Goal: Task Accomplishment & Management: Manage account settings

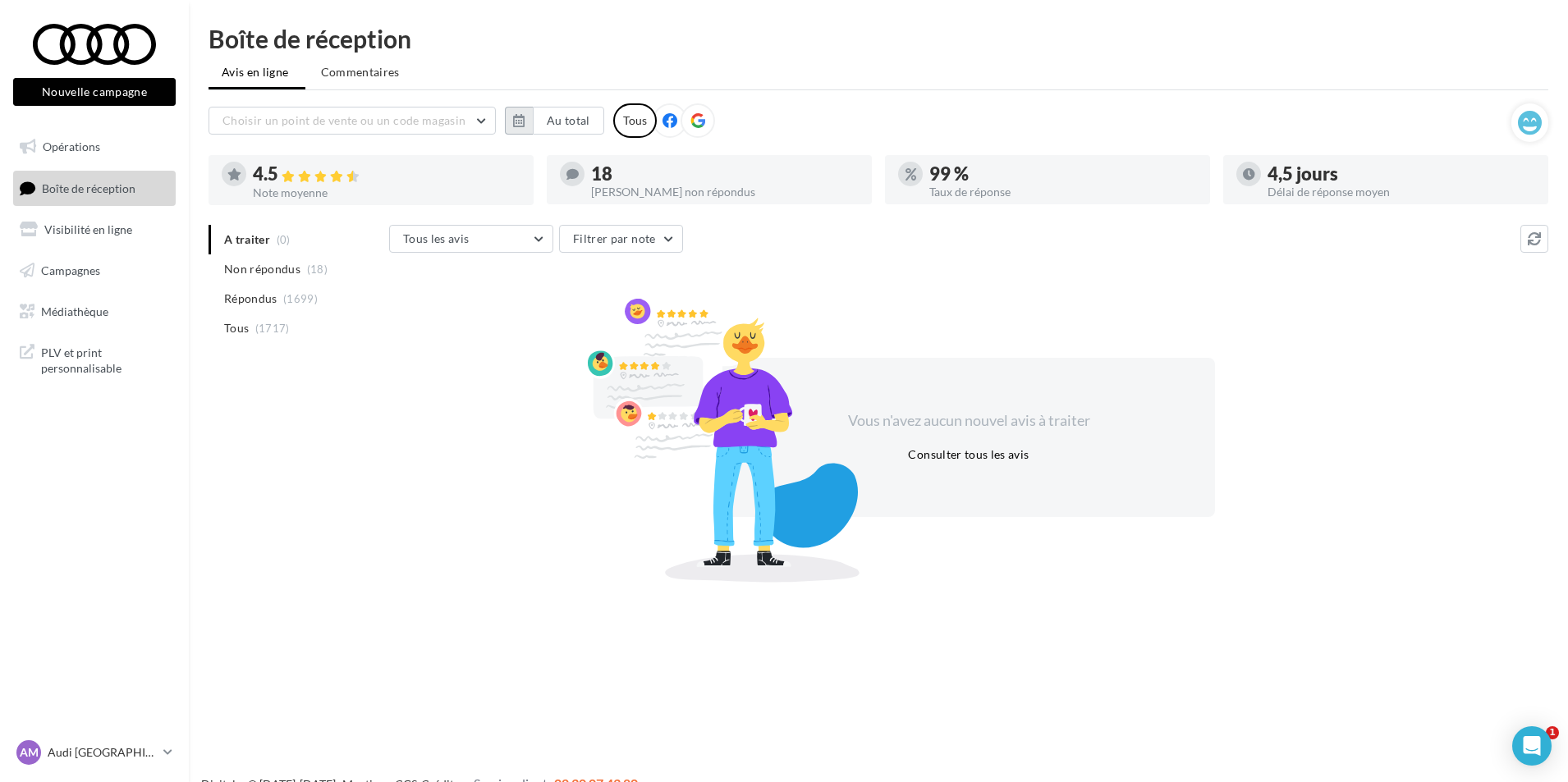
click at [525, 123] on icon "button" at bounding box center [518, 121] width 12 height 13
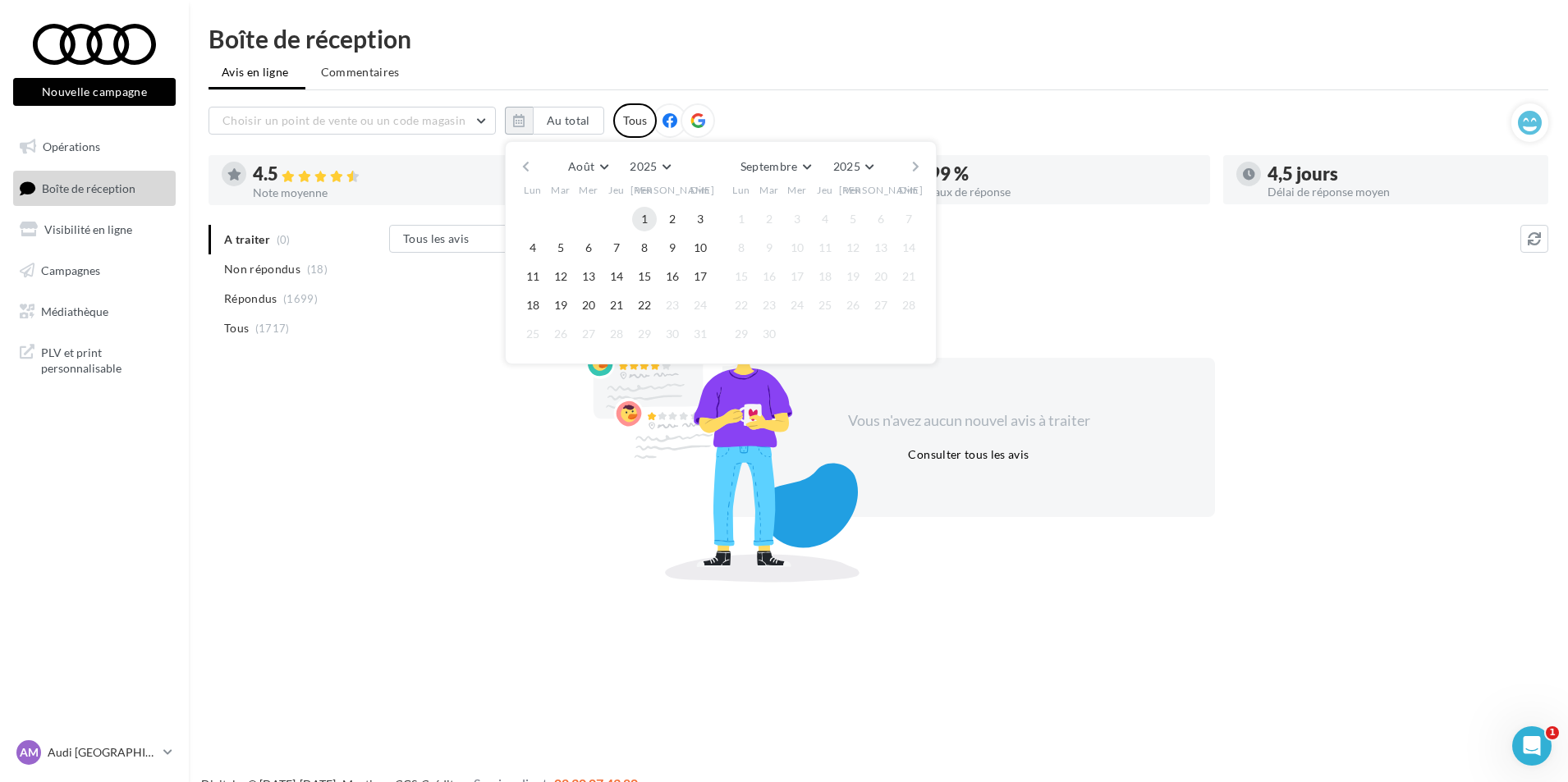
click at [639, 223] on button "1" at bounding box center [644, 219] width 24 height 24
click at [639, 317] on span "22" at bounding box center [644, 305] width 24 height 24
click at [642, 309] on button "22" at bounding box center [644, 305] width 24 height 24
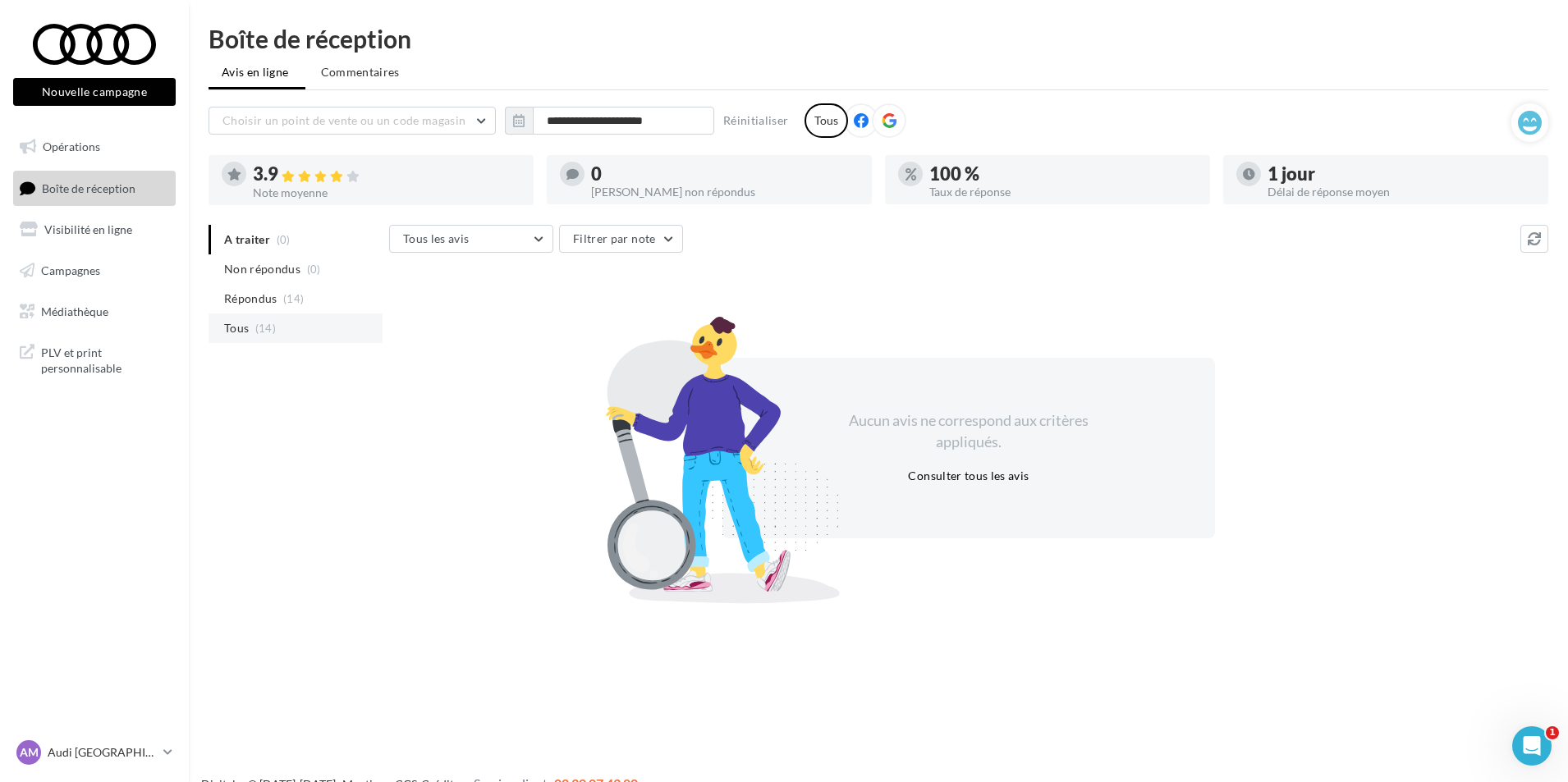
click at [237, 337] on span "Tous" at bounding box center [236, 328] width 24 height 16
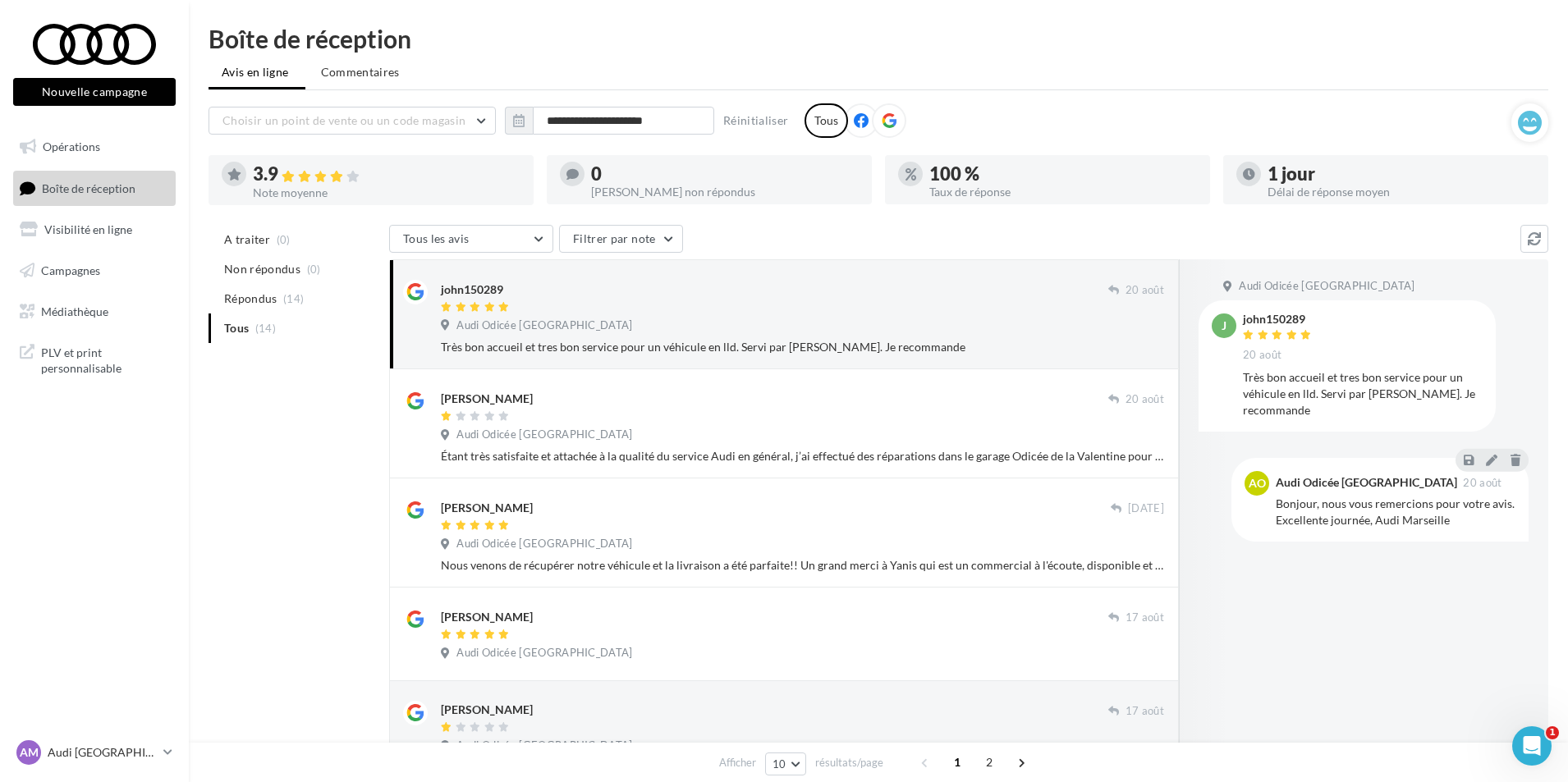
click at [341, 560] on div "A traiter (0) Non répondus (0) Répondus (14) Tous (14) Tous les avis Tous les a…" at bounding box center [879, 795] width 1340 height 1140
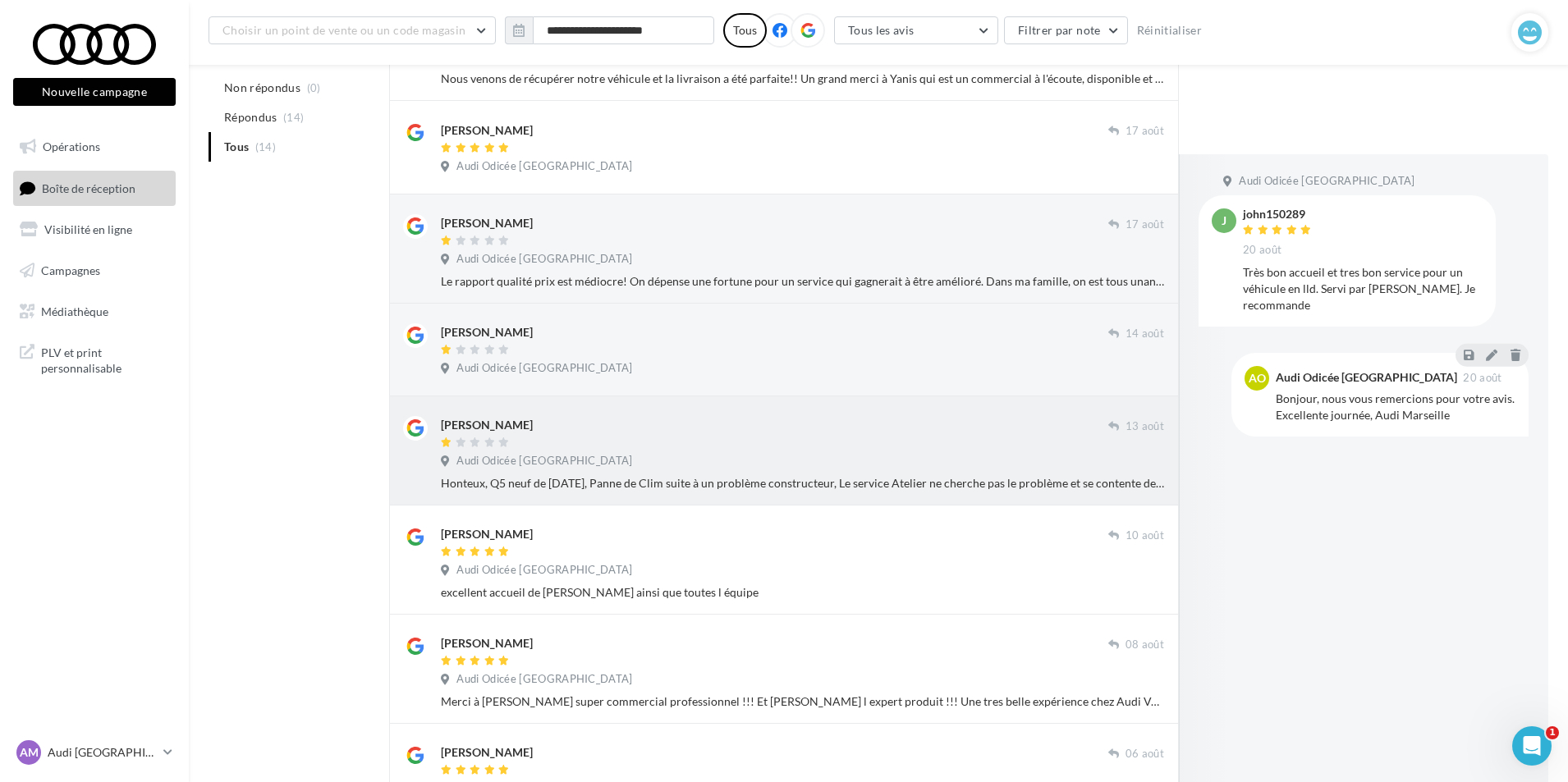
scroll to position [668, 0]
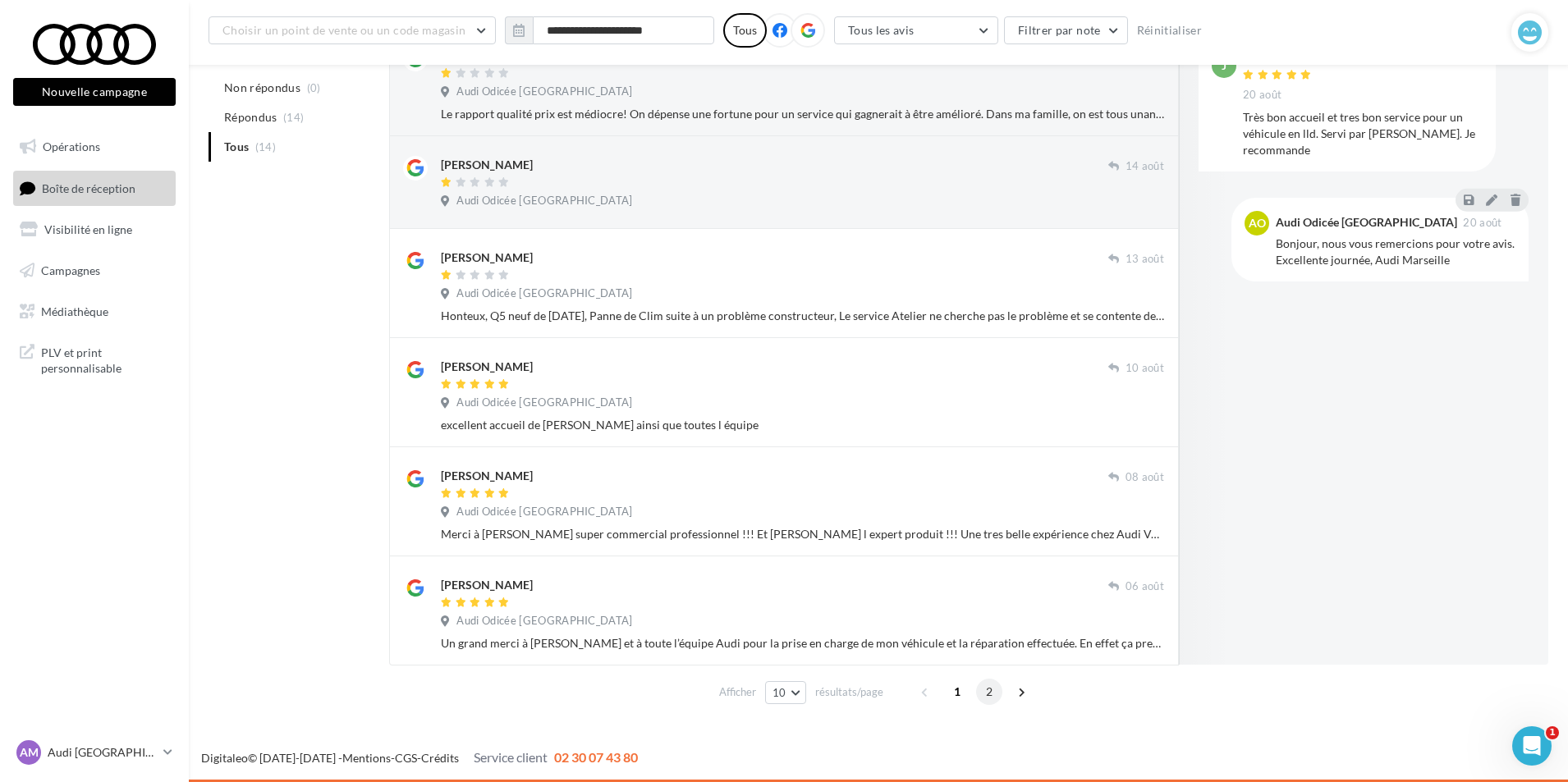
click at [987, 688] on span "2" at bounding box center [989, 691] width 26 height 26
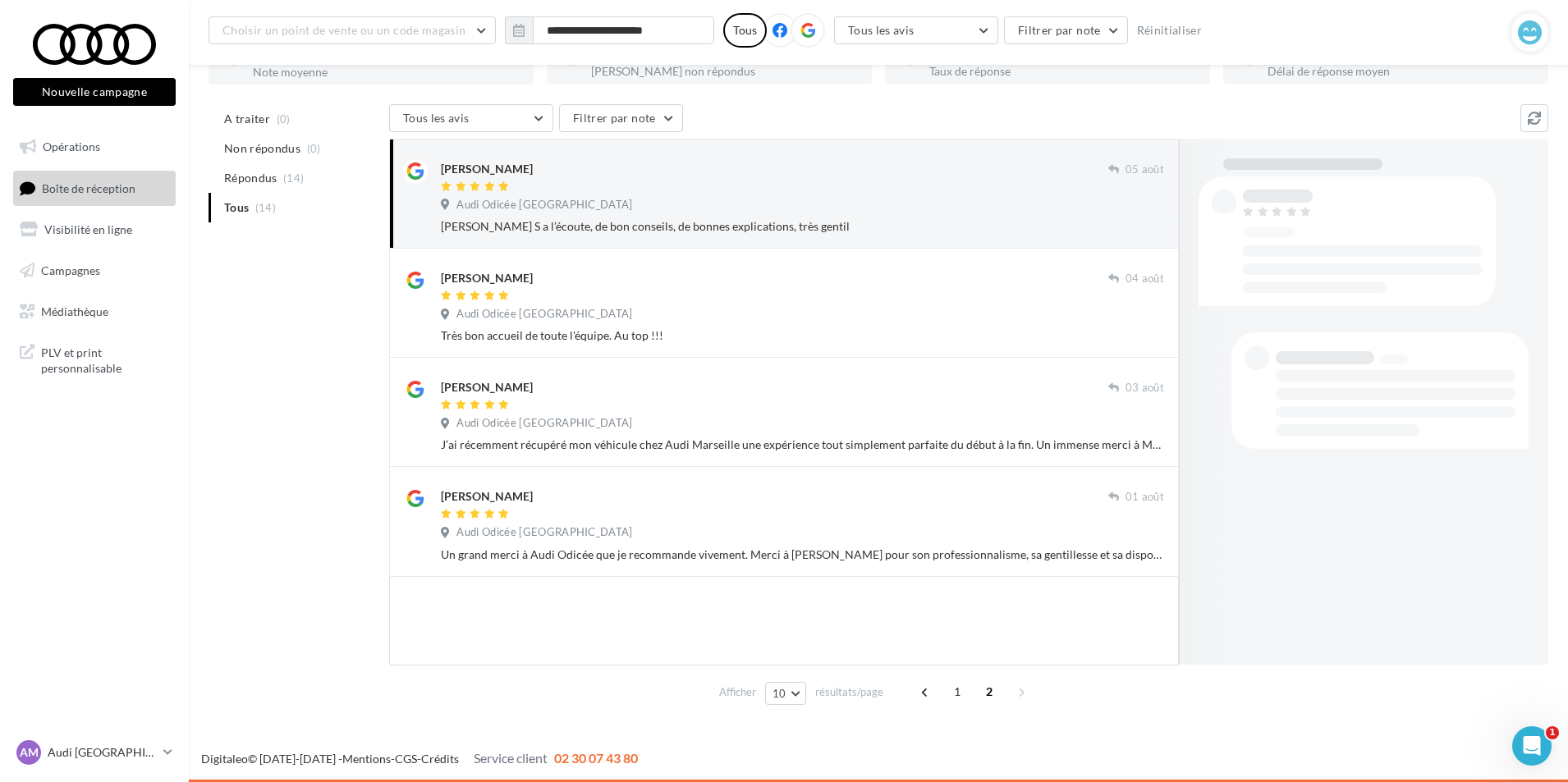
scroll to position [134, 0]
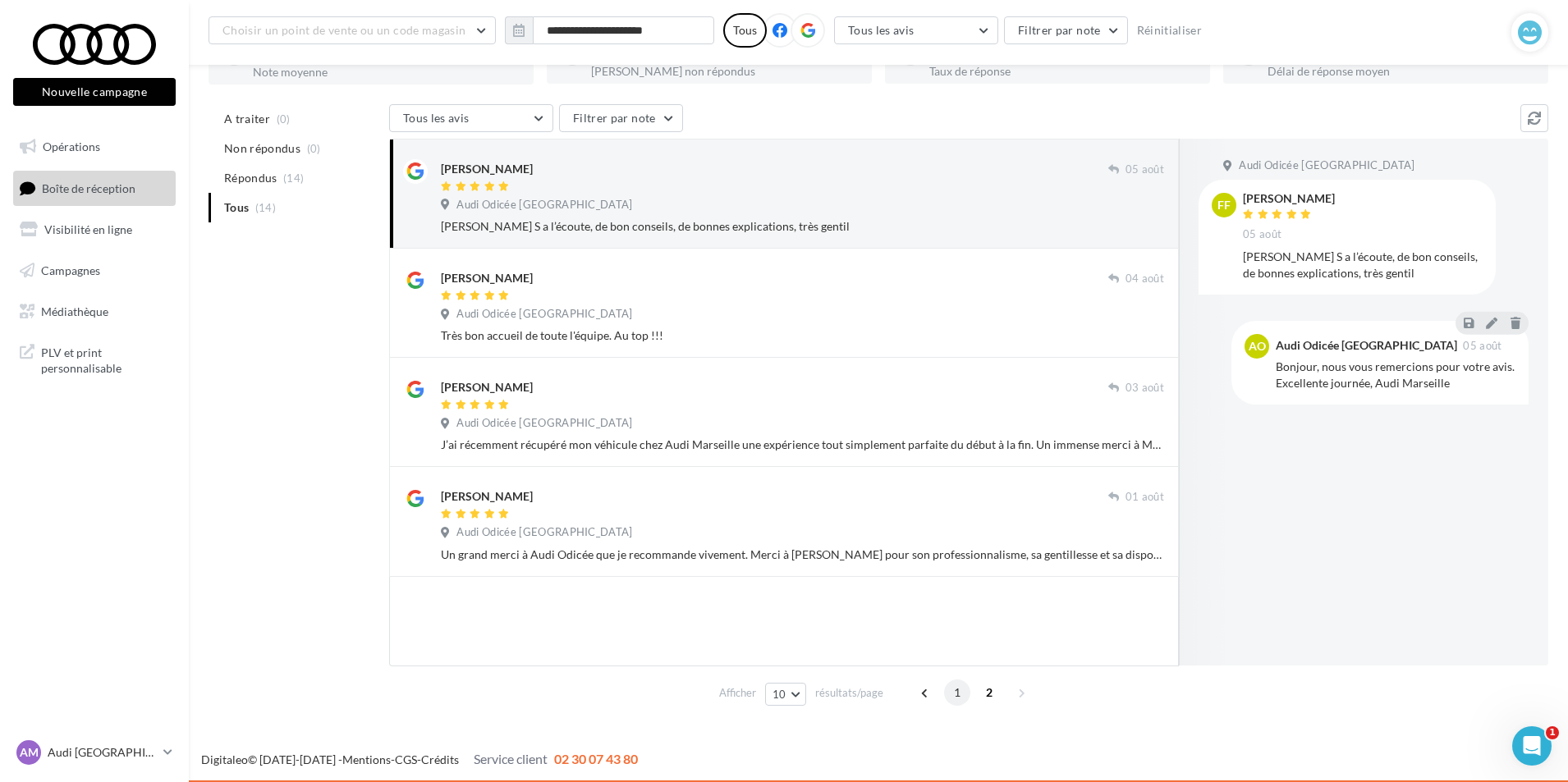
click at [954, 691] on span "1" at bounding box center [957, 692] width 26 height 26
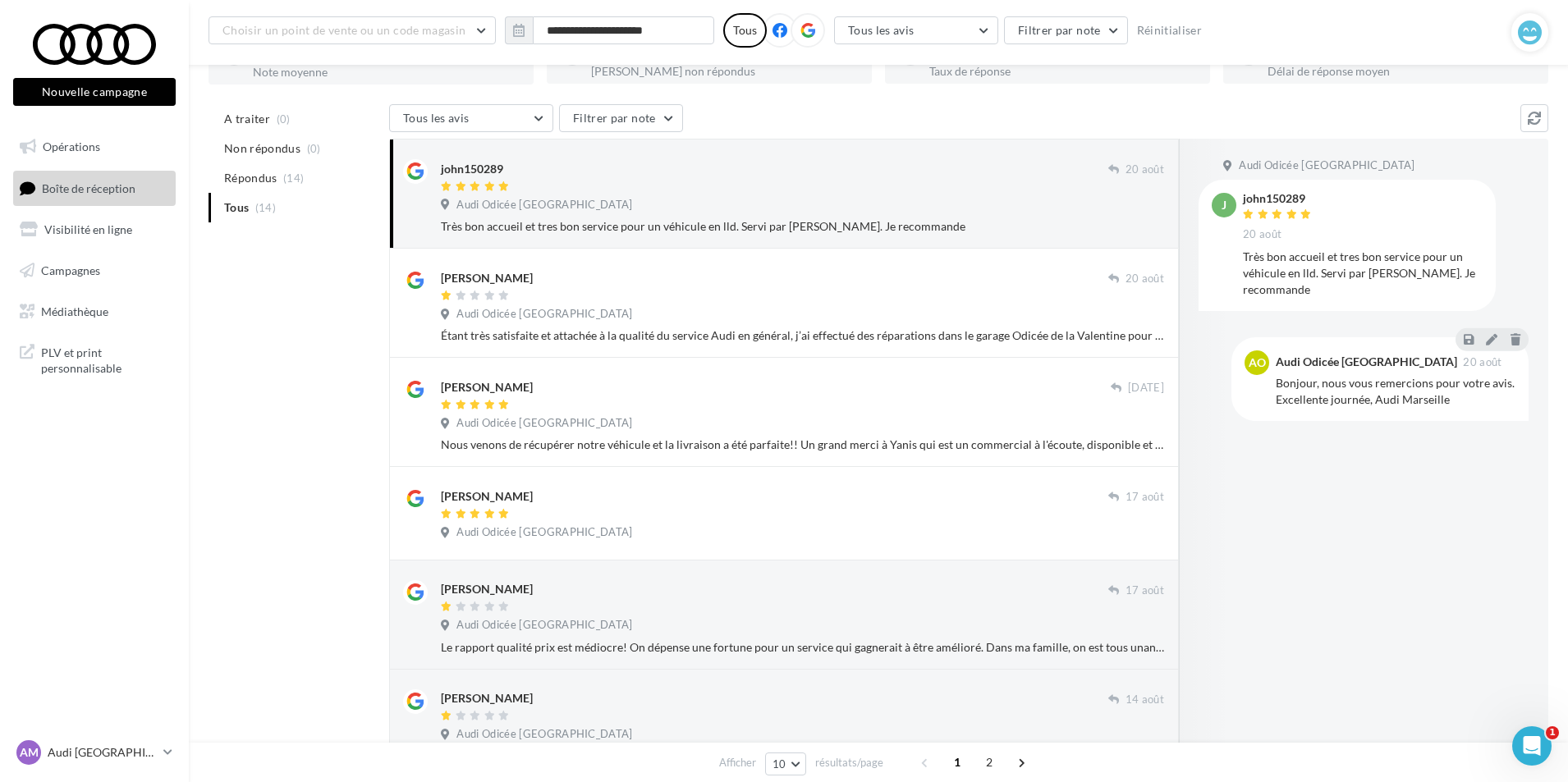
drag, startPoint x: 140, startPoint y: 755, endPoint x: 136, endPoint y: 733, distance: 22.4
click at [140, 755] on p "Audi [GEOGRAPHIC_DATA]" at bounding box center [102, 752] width 109 height 16
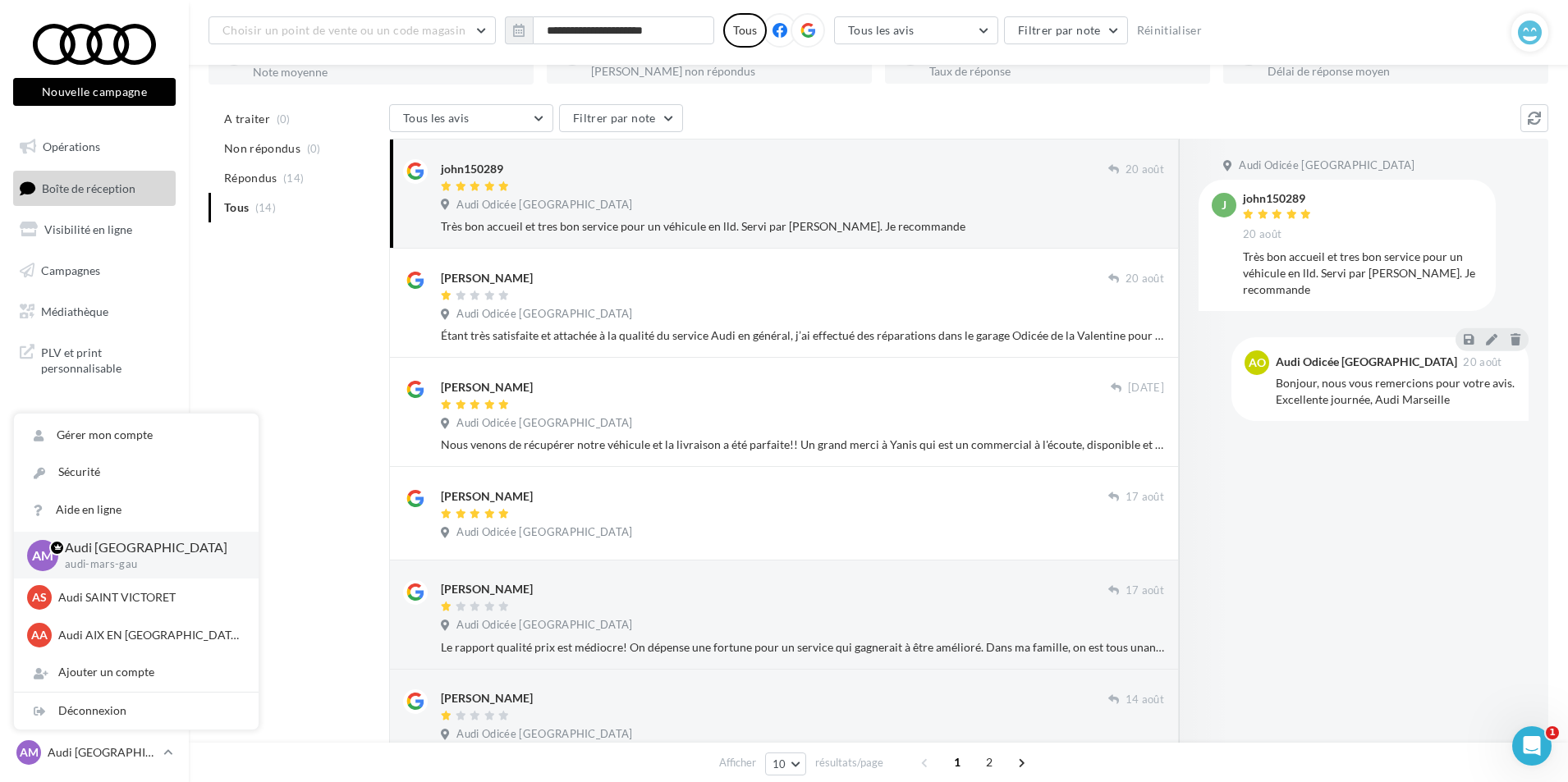
drag, startPoint x: 314, startPoint y: 551, endPoint x: 313, endPoint y: 561, distance: 10.0
click at [314, 551] on div "A traiter (0) Non répondus (0) Répondus (14) Tous (14) Tous les avis Tous les a…" at bounding box center [879, 674] width 1340 height 1140
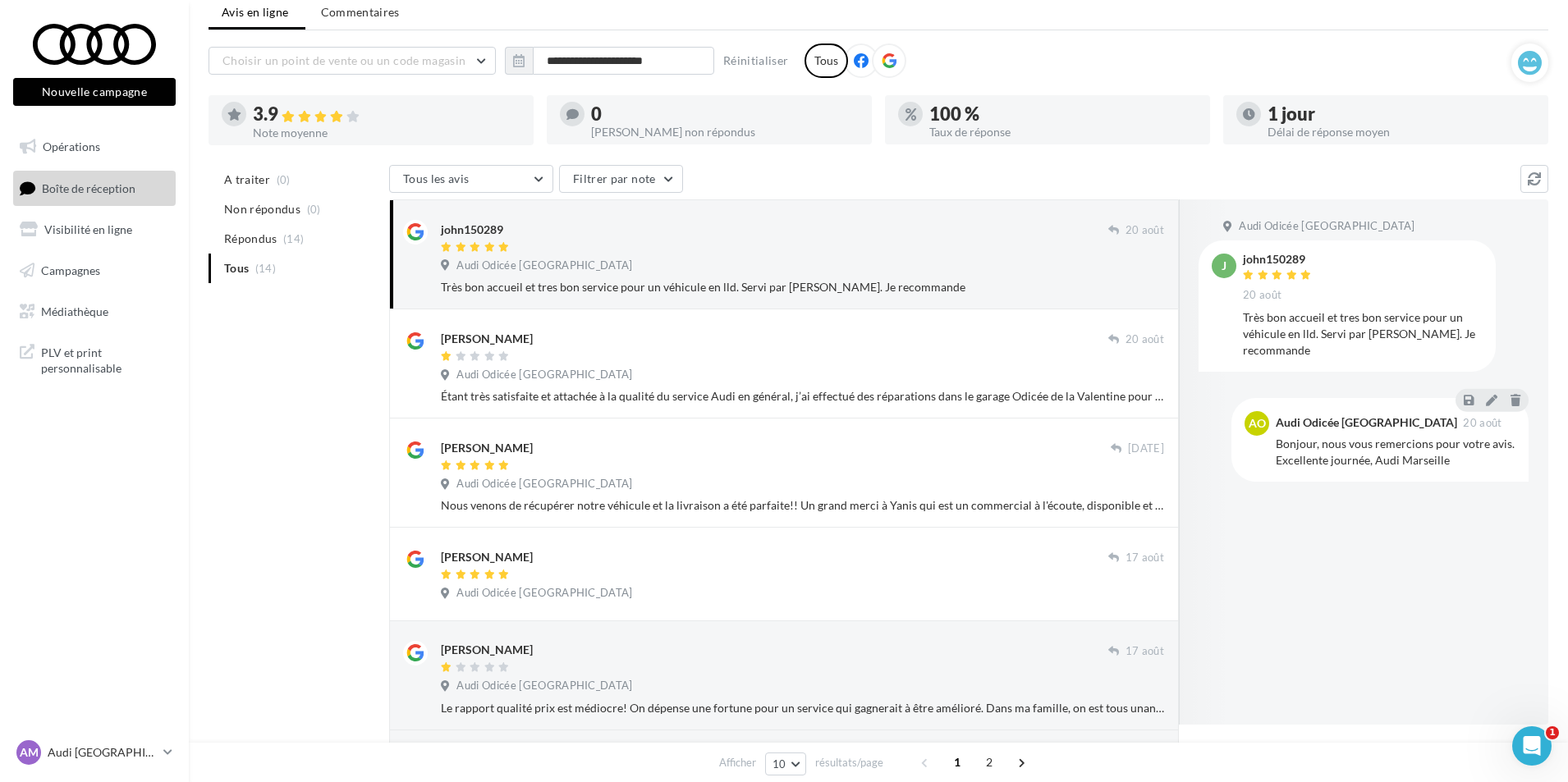
scroll to position [0, 0]
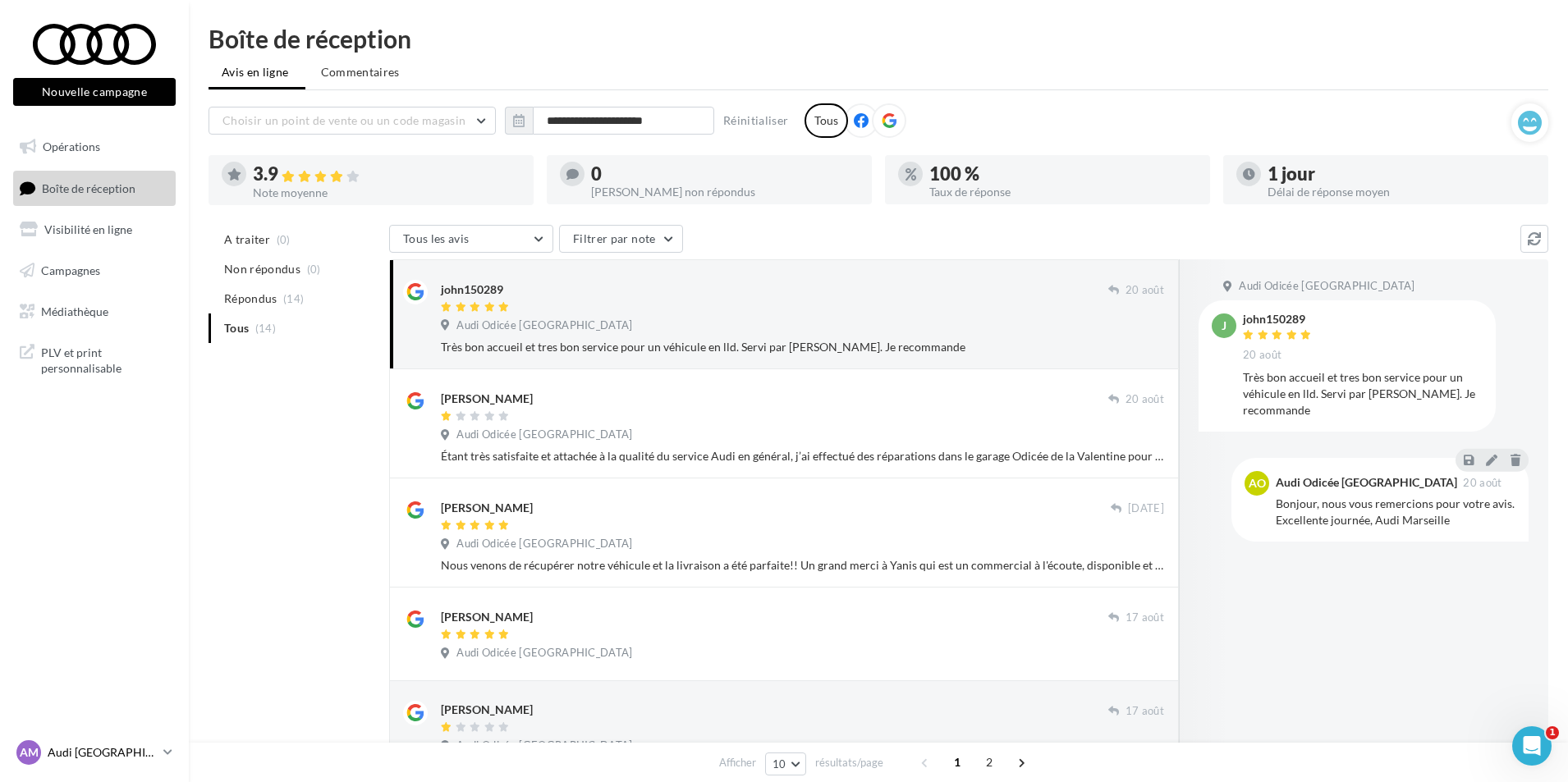
click at [90, 763] on div "AM Audi MARSEILLE audi-mars-gau" at bounding box center [86, 752] width 140 height 24
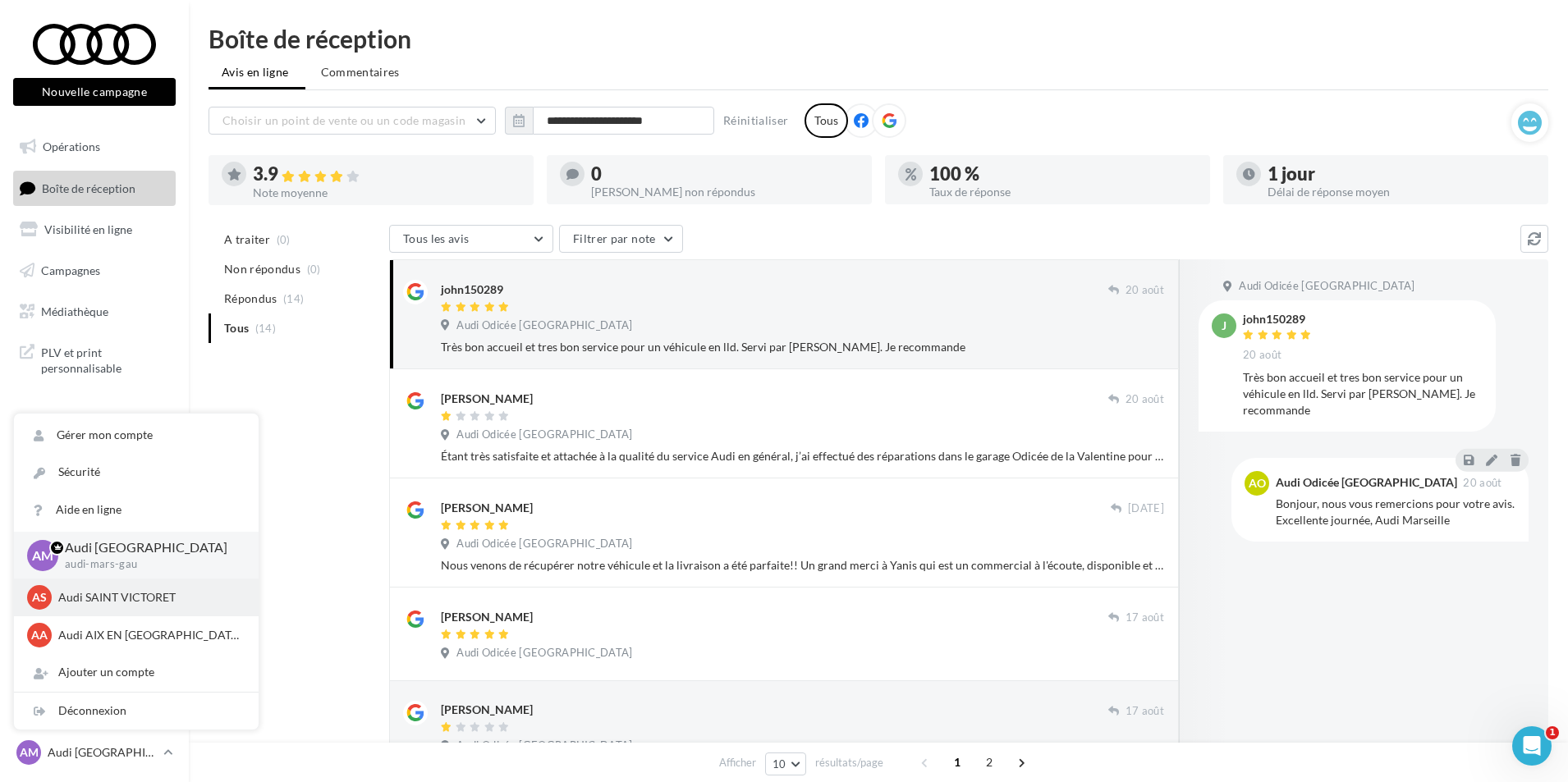
click at [95, 610] on div "AS Audi SAINT VICTORET audi-sain-gau" at bounding box center [136, 597] width 219 height 24
